Goal: Learn about a topic

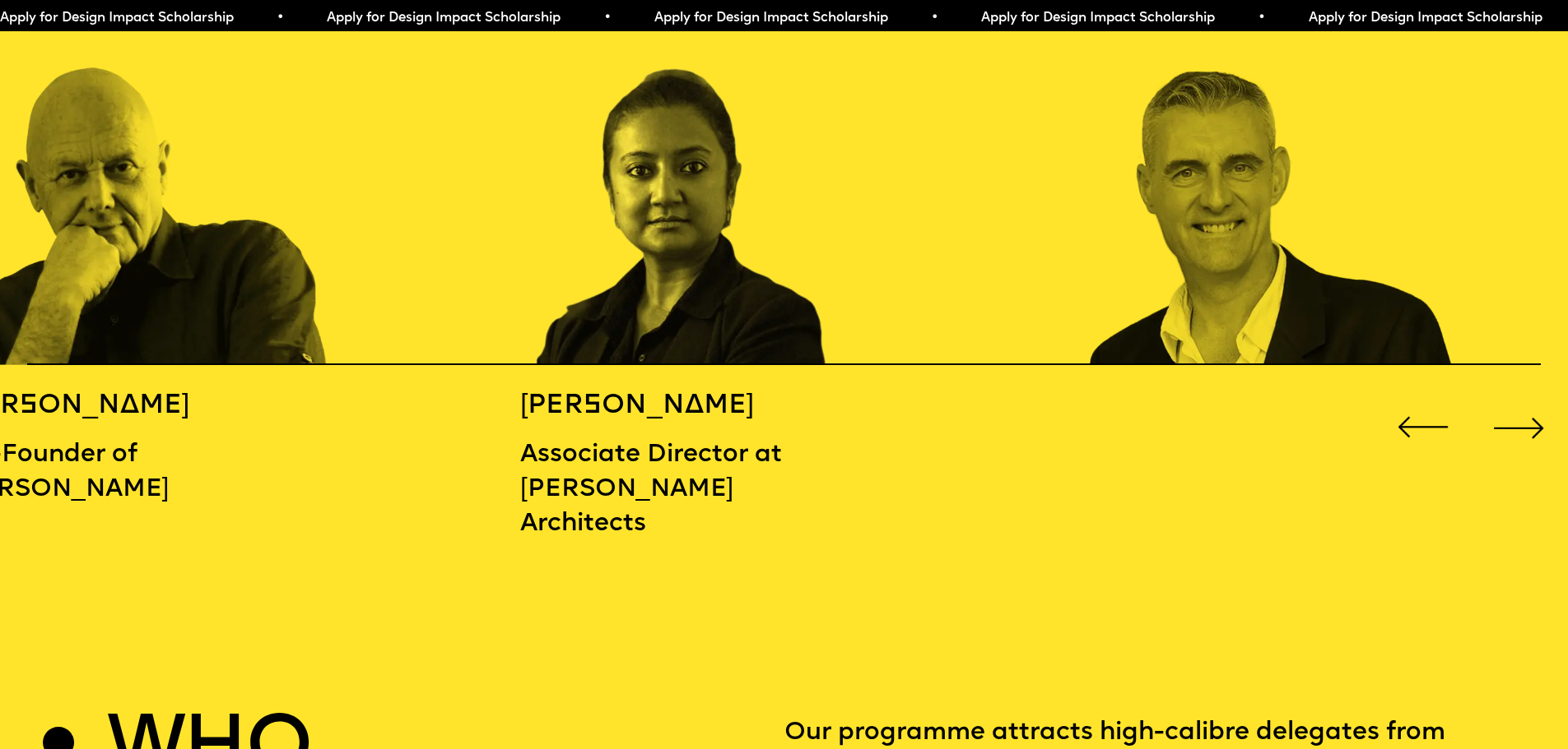
scroll to position [2550, 0]
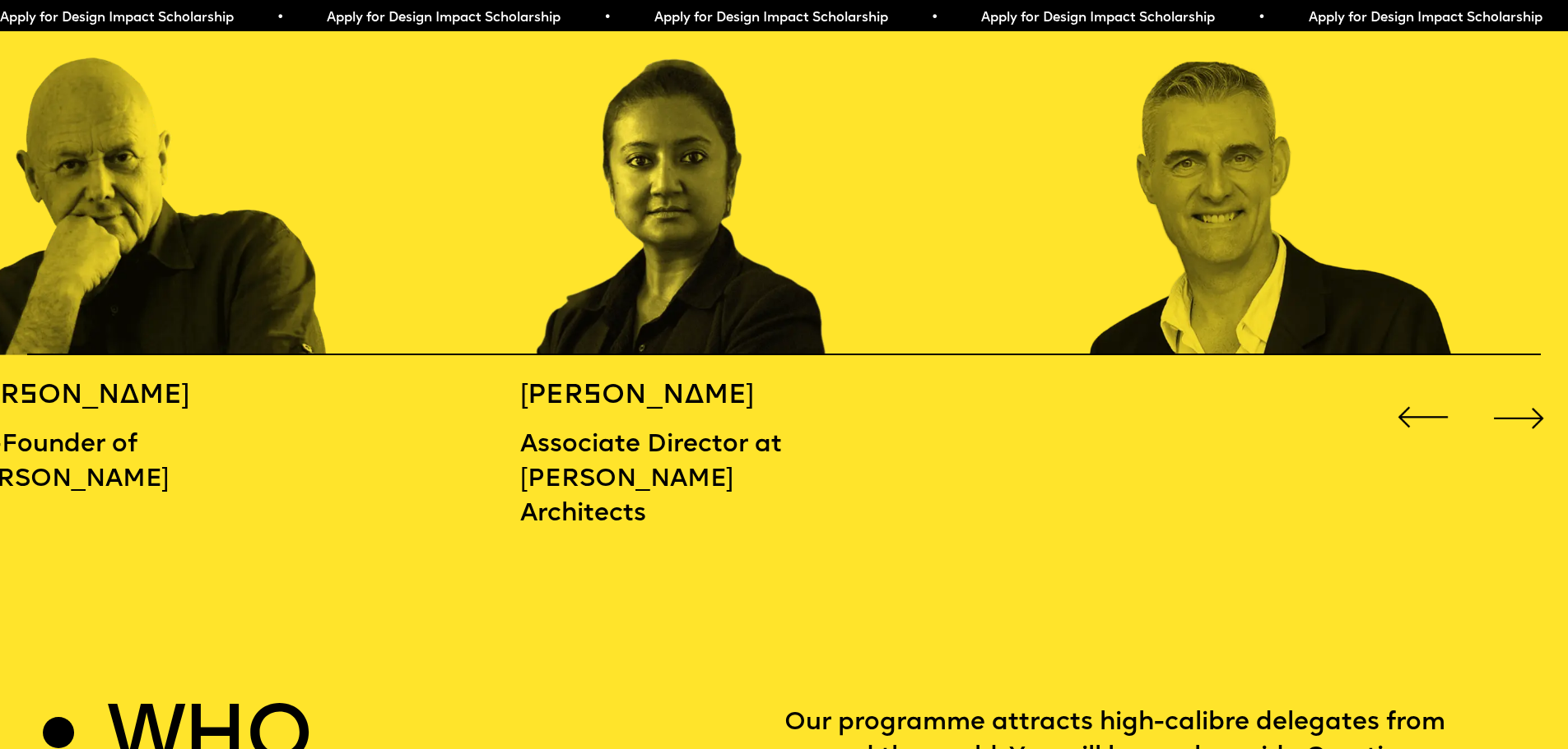
drag, startPoint x: 1217, startPoint y: 354, endPoint x: 1006, endPoint y: 451, distance: 232.2
click at [1006, 448] on div "[PERSON_NAME] Co-Founder of [PERSON_NAME] [PERSON_NAME] Associate Director at […" at bounding box center [784, 230] width 1568 height 627
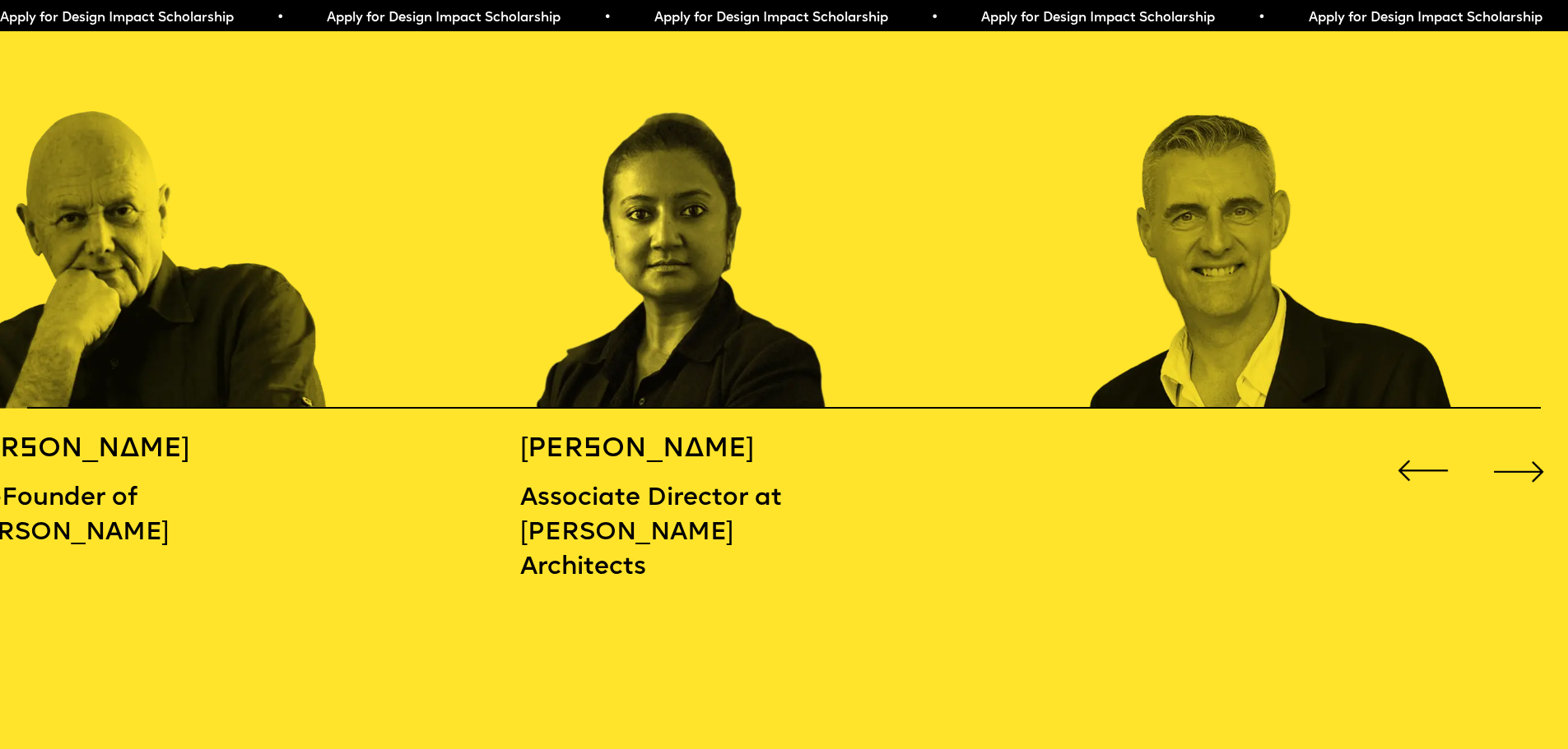
scroll to position [2468, 0]
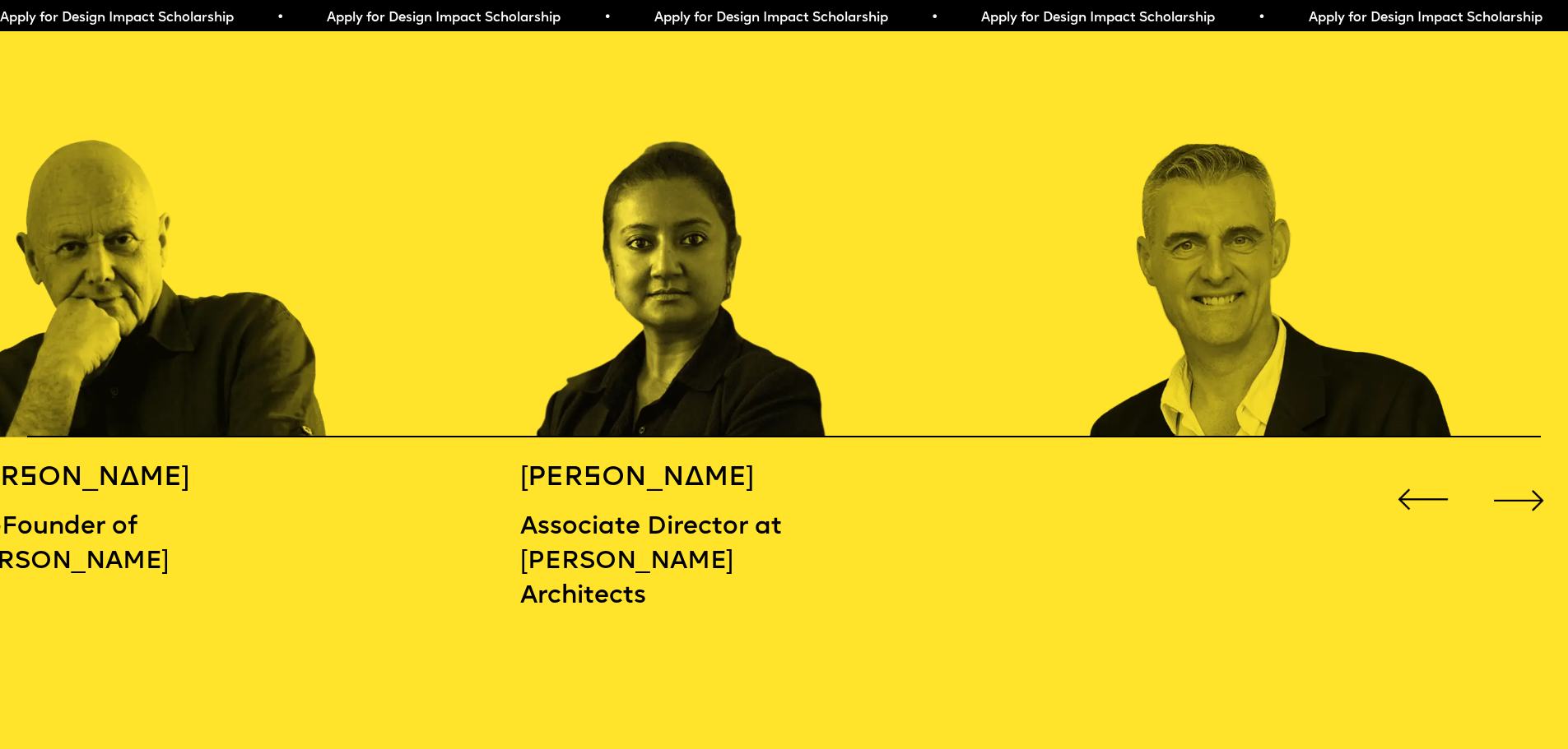
click at [1544, 484] on div "Next slide" at bounding box center [1518, 499] width 62 height 62
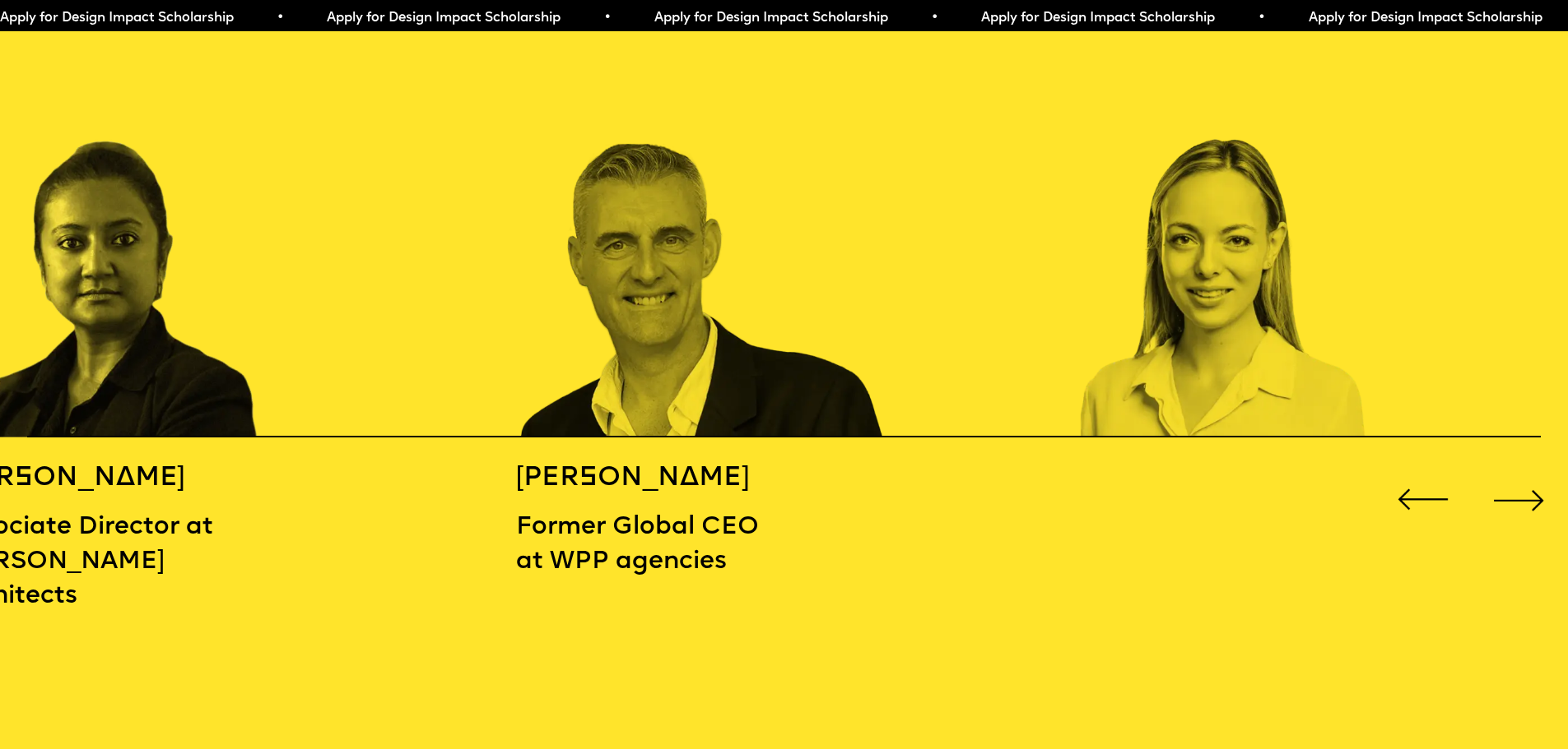
click at [1543, 484] on div "Next slide" at bounding box center [1518, 499] width 62 height 62
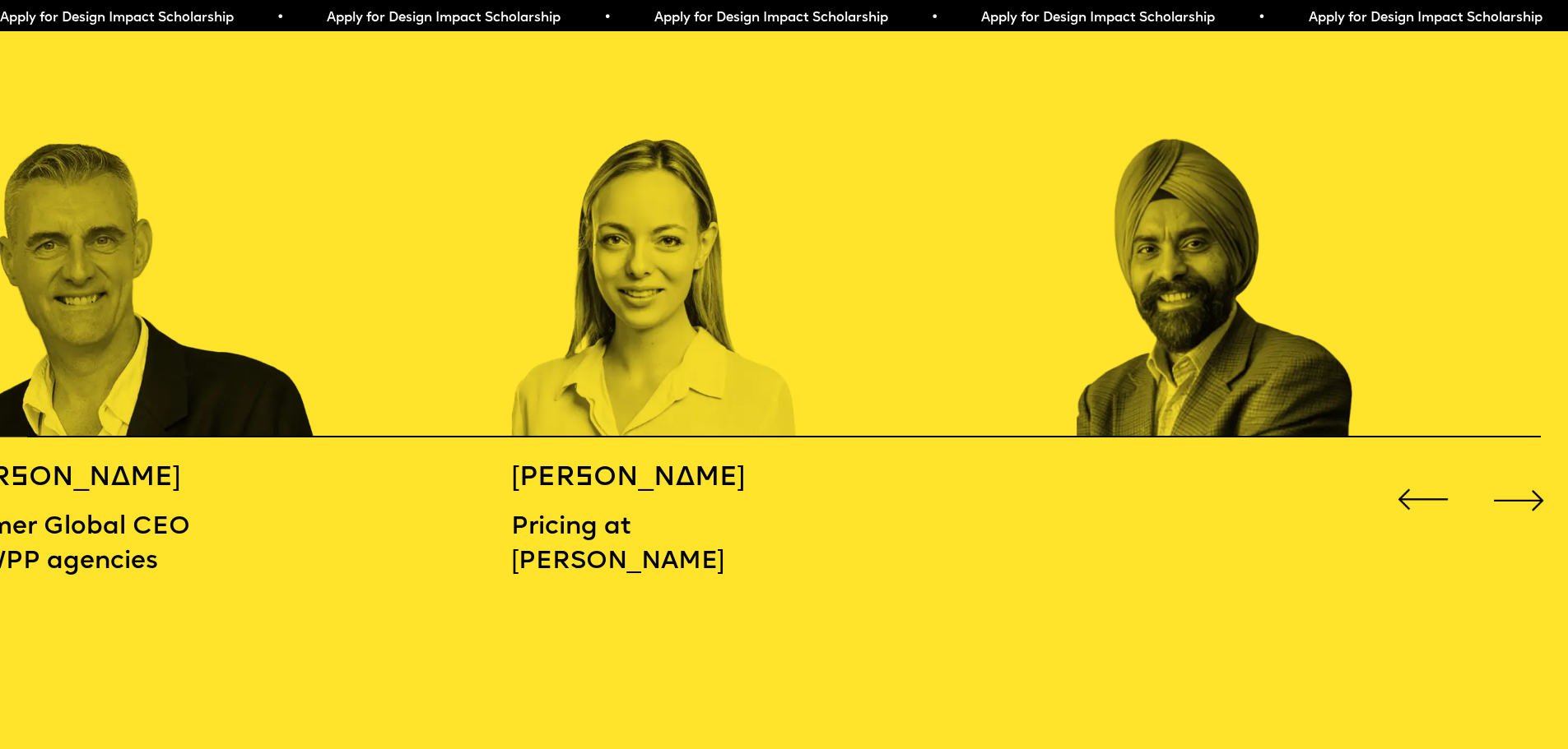
click at [1543, 484] on div "Next slide" at bounding box center [1518, 499] width 62 height 62
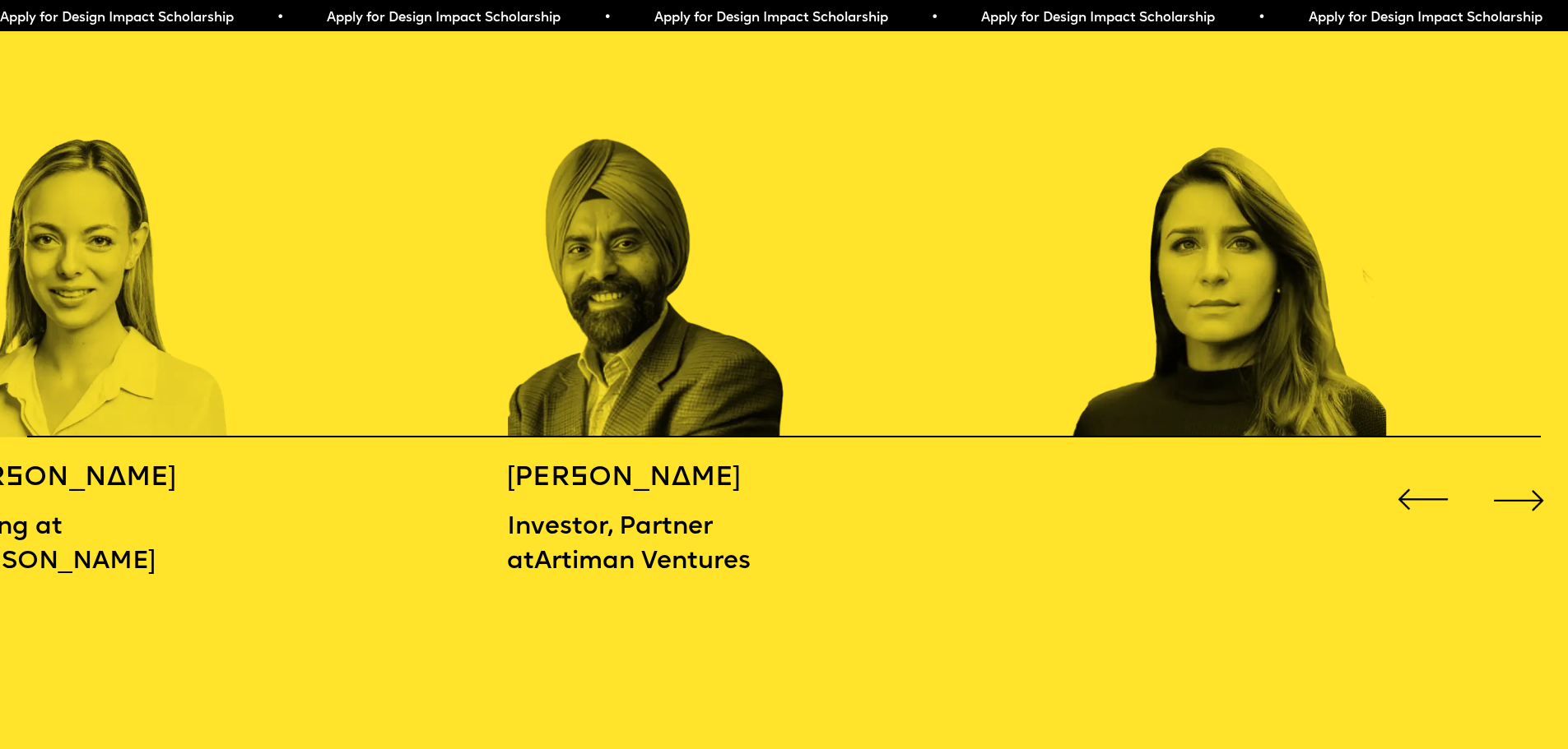
click at [1543, 479] on div "Next slide" at bounding box center [1518, 499] width 62 height 62
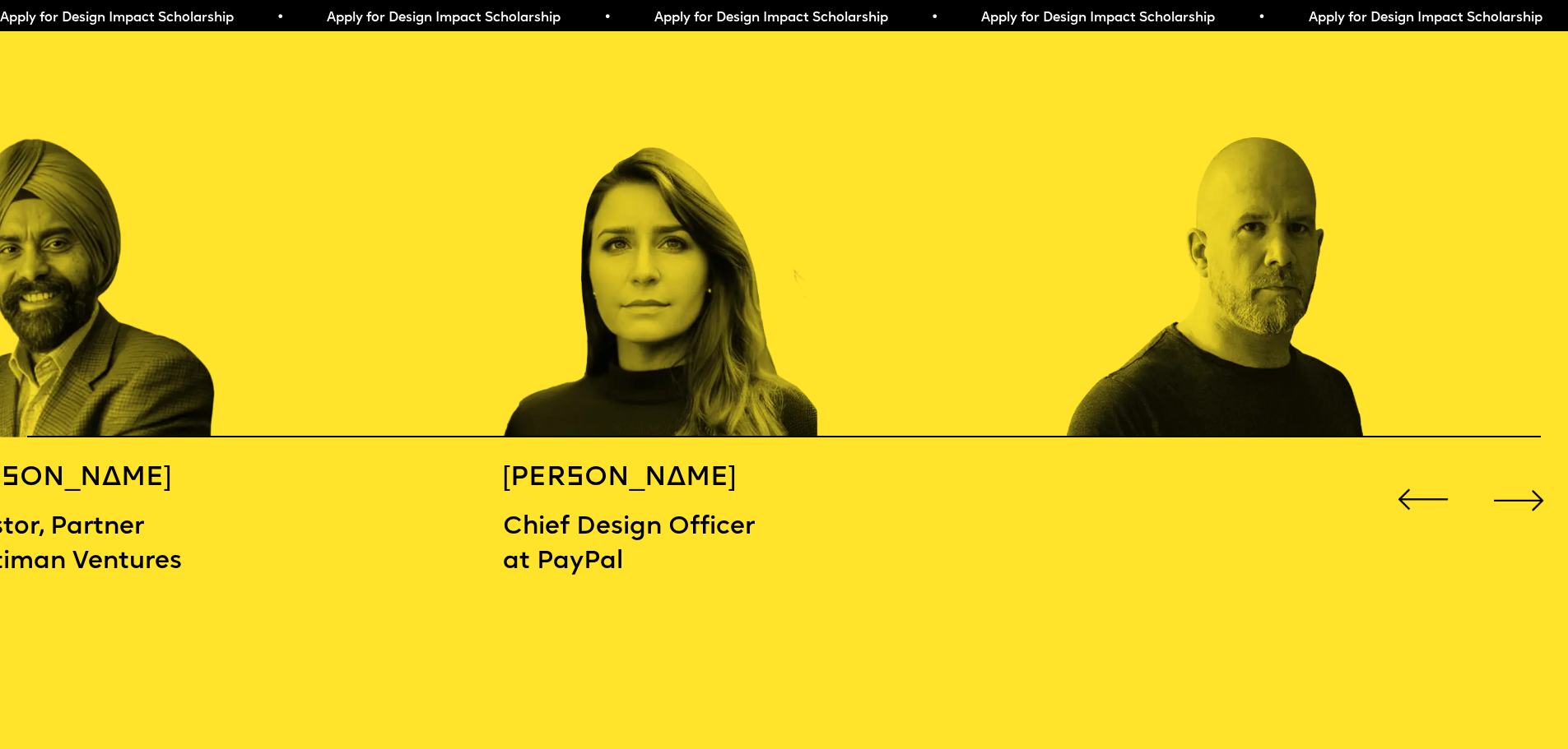
click at [1540, 488] on div "Next slide" at bounding box center [1518, 499] width 62 height 62
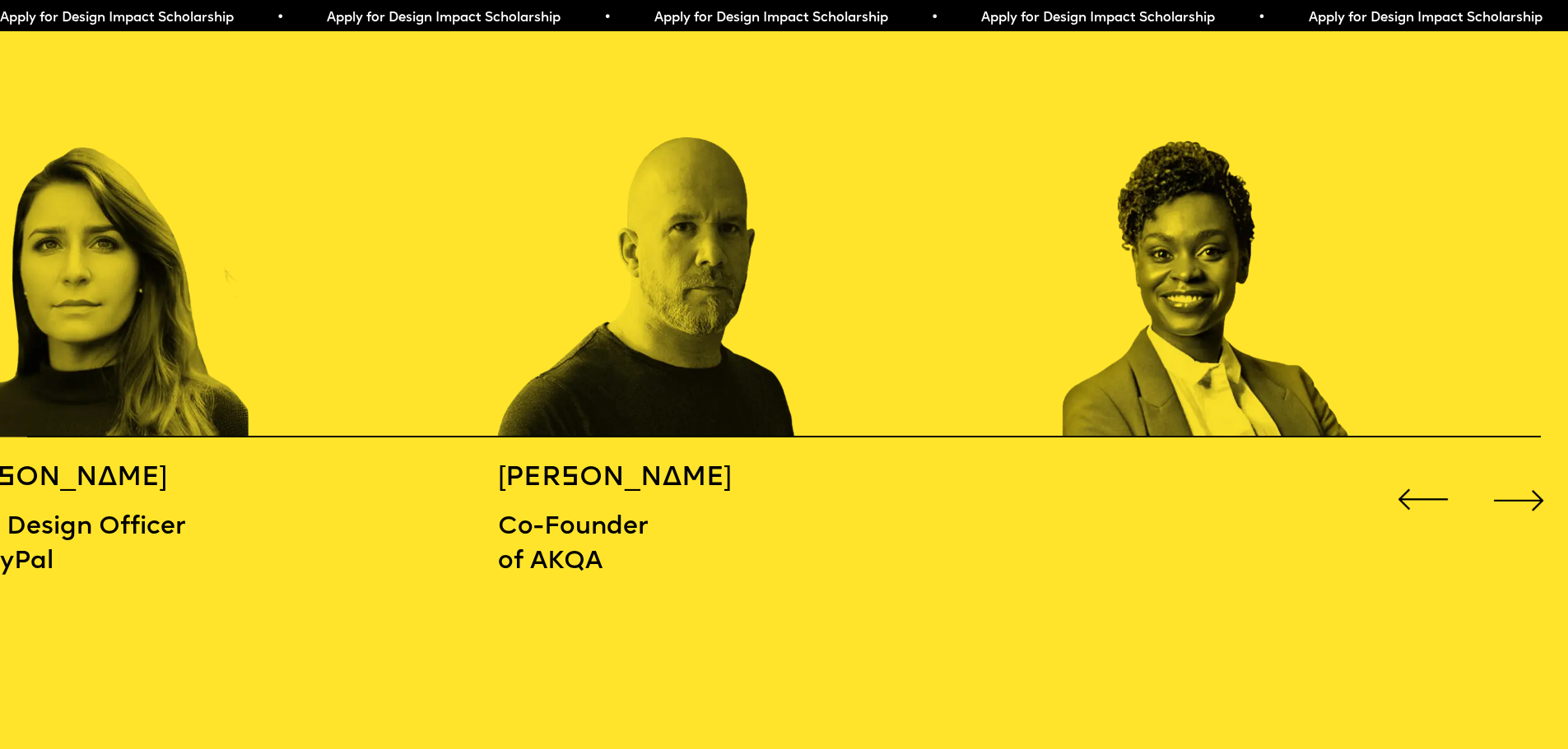
click at [1540, 488] on div "Next slide" at bounding box center [1518, 499] width 62 height 62
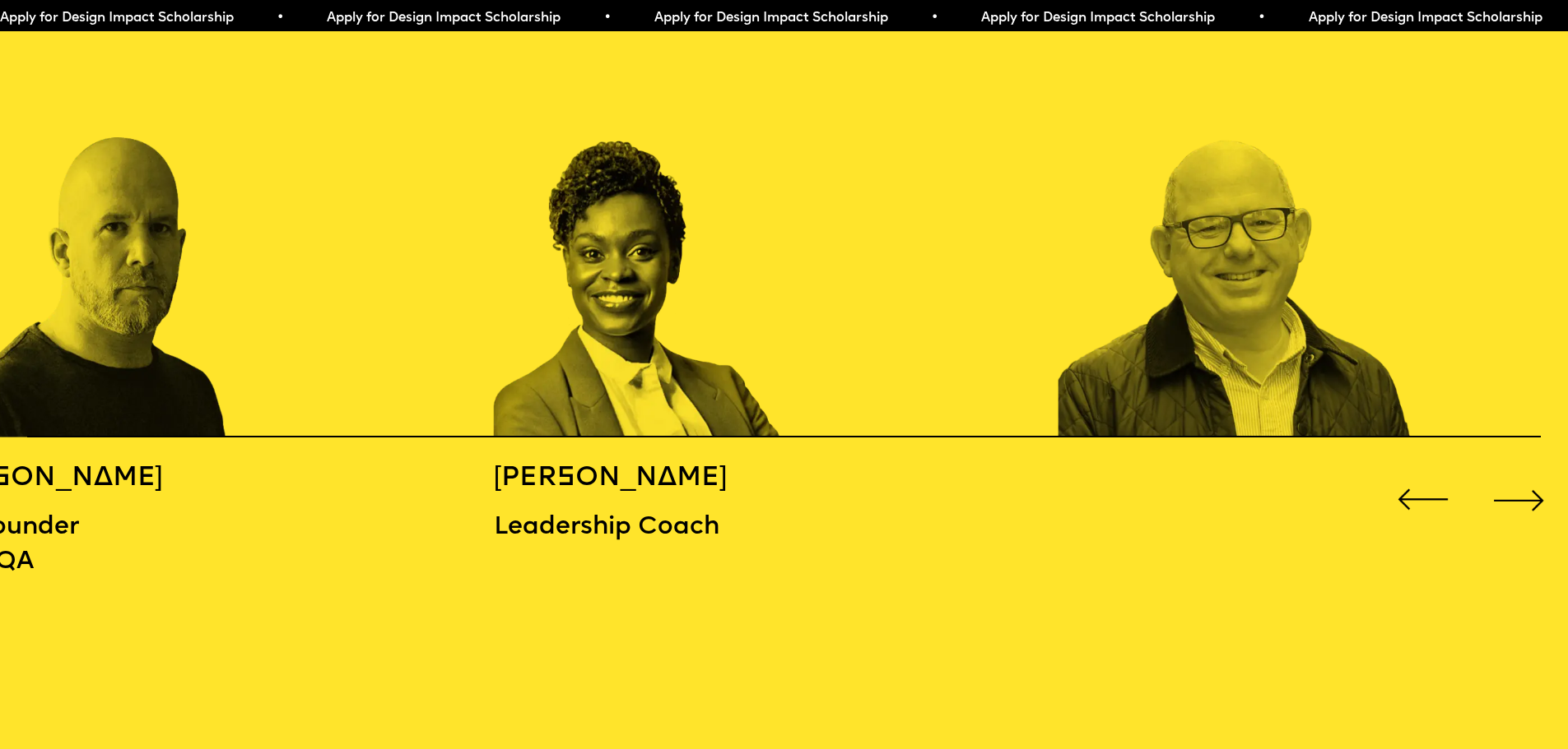
click at [1540, 488] on div "Next slide" at bounding box center [1518, 499] width 62 height 62
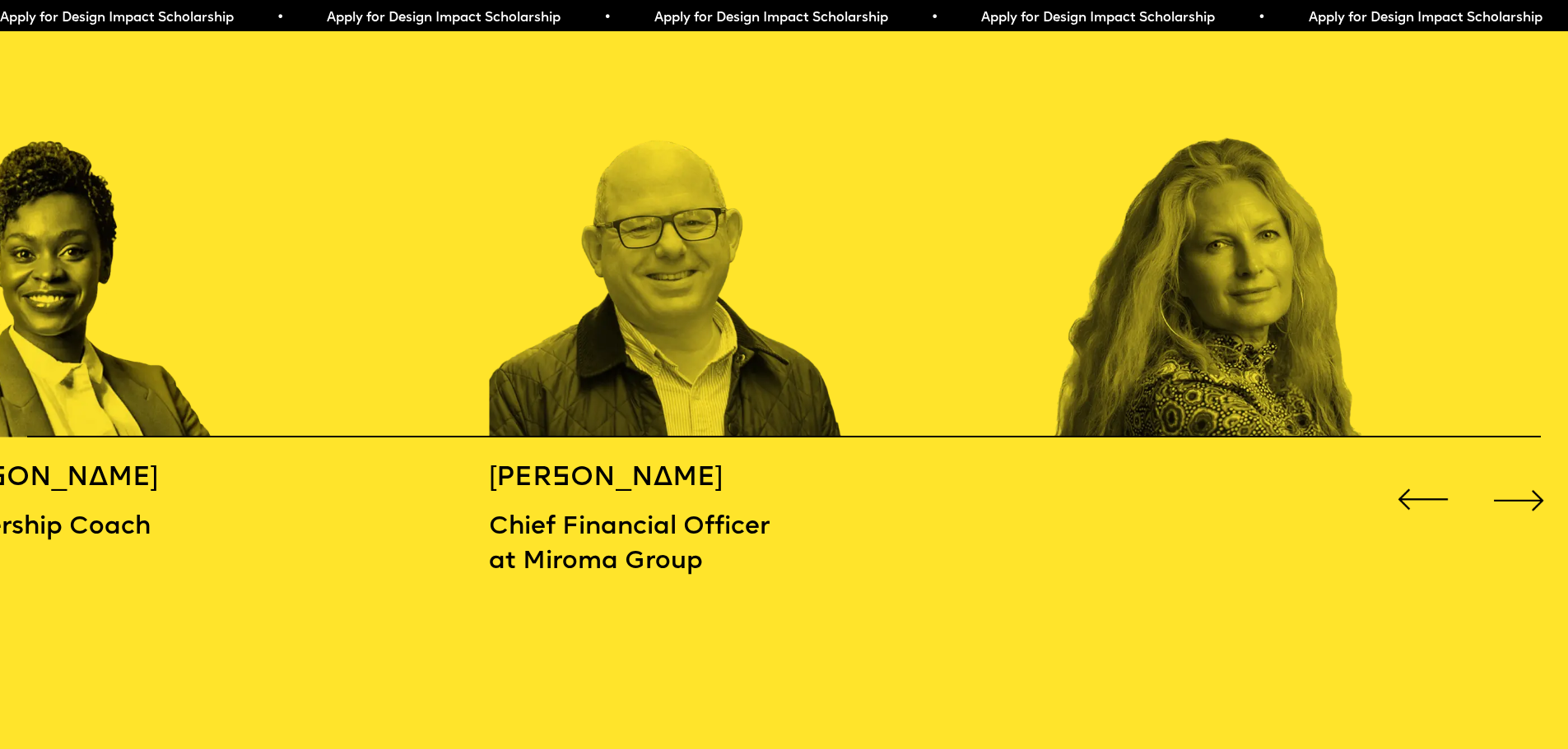
click at [1540, 488] on div "Next slide" at bounding box center [1518, 499] width 62 height 62
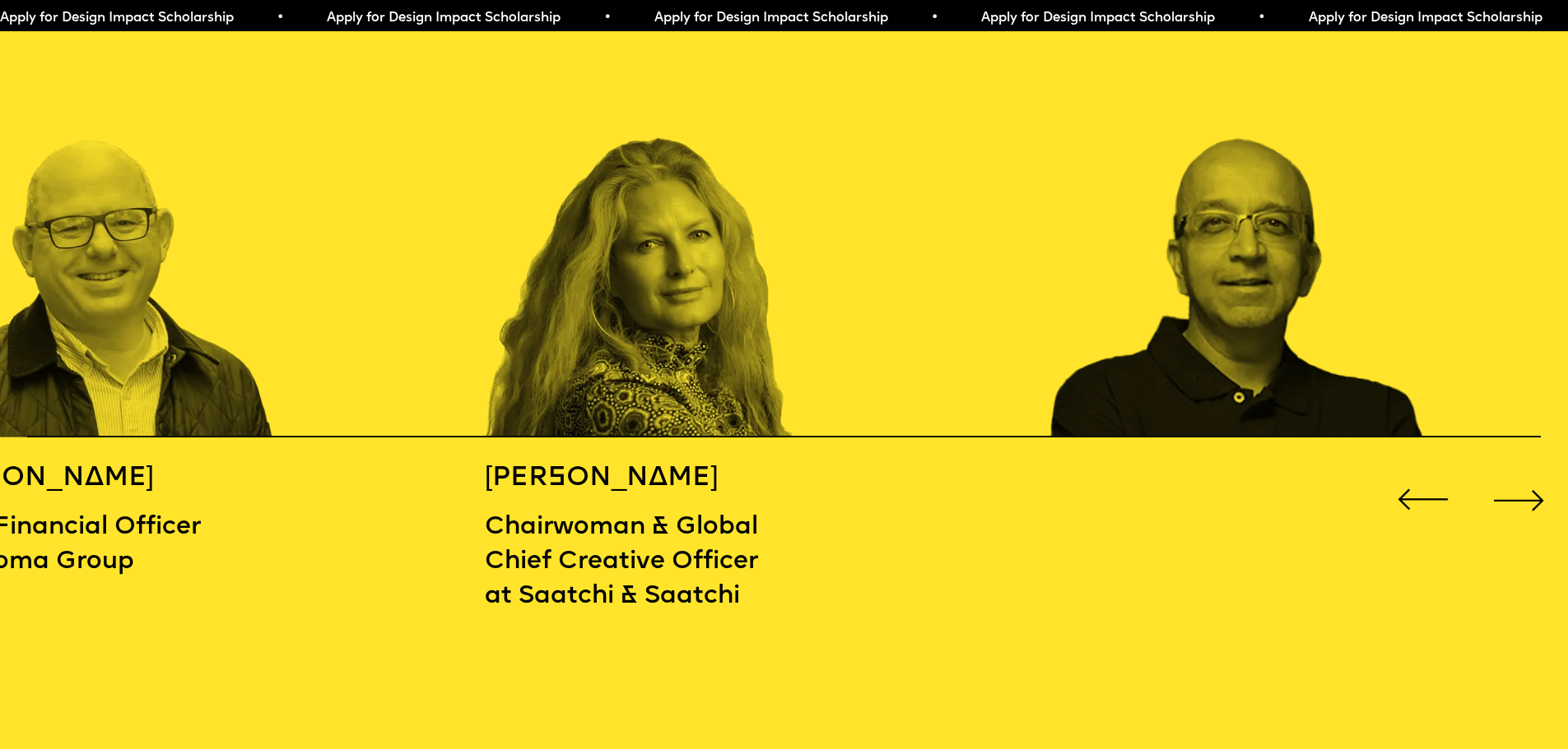
click at [1540, 488] on div "Next slide" at bounding box center [1518, 499] width 62 height 62
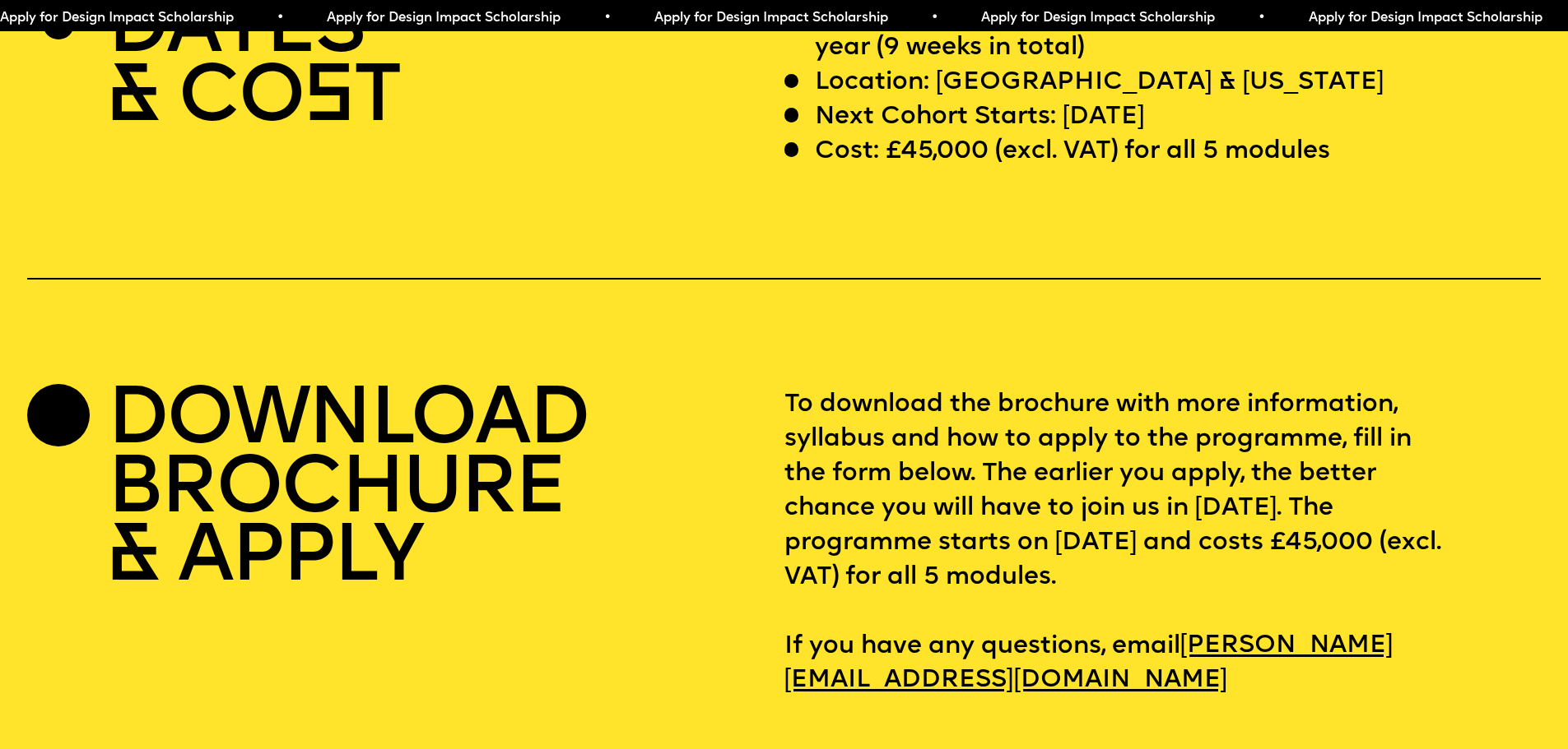
scroll to position [6498, 0]
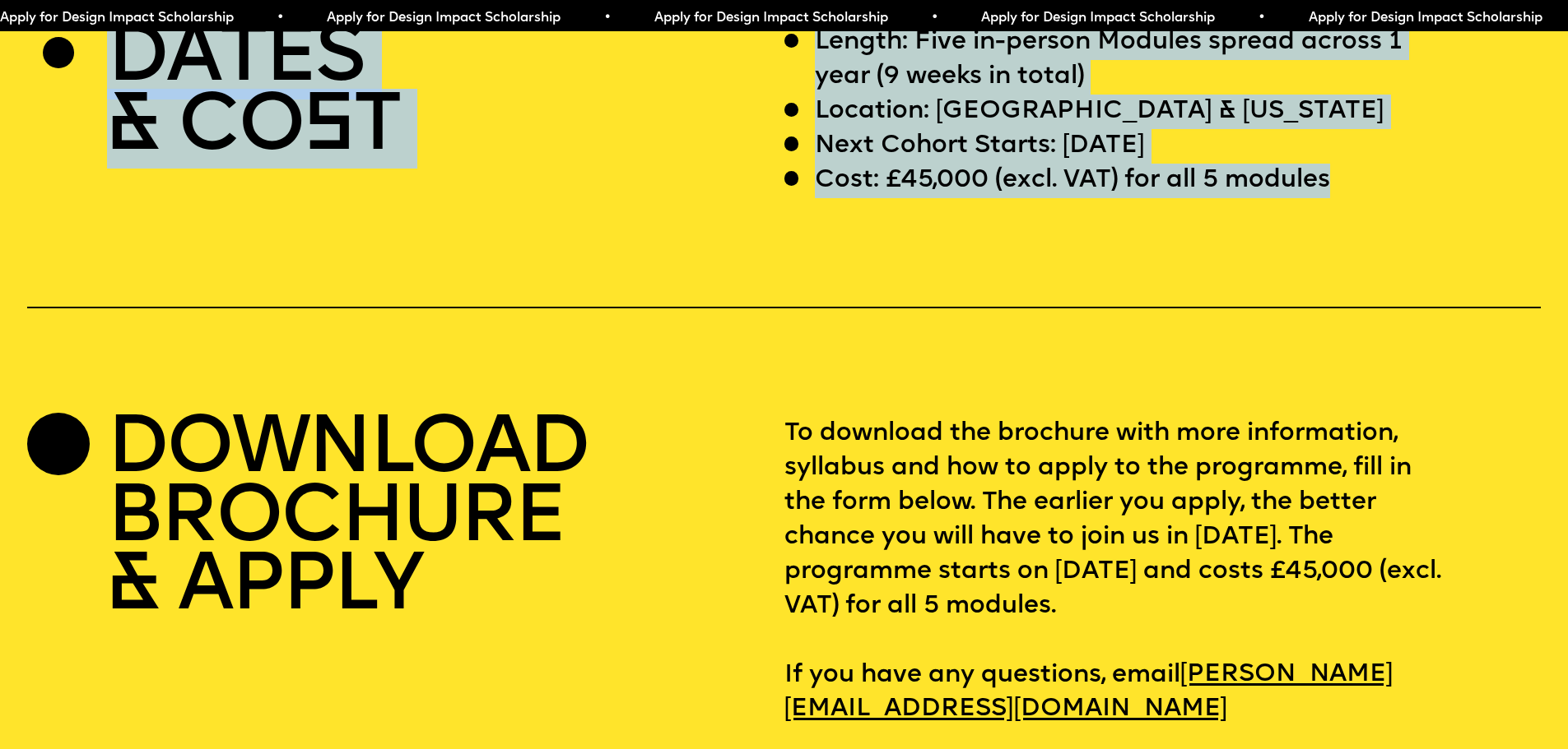
drag, startPoint x: 1405, startPoint y: 283, endPoint x: 731, endPoint y: 104, distance: 697.4
click at [731, 104] on div "DATES & CO S T Length: Five in-person Modules spread across 1 year (9 weeks in …" at bounding box center [784, 376] width 1568 height 702
click at [731, 104] on div "DATES & CO S T" at bounding box center [405, 111] width 756 height 173
drag, startPoint x: 731, startPoint y: 104, endPoint x: 1313, endPoint y: 262, distance: 603.1
click at [1309, 257] on div "DATES & CO S T Length: Five in-person Modules spread across 1 year (9 weeks in …" at bounding box center [784, 376] width 1568 height 702
